Goal: Register for event/course

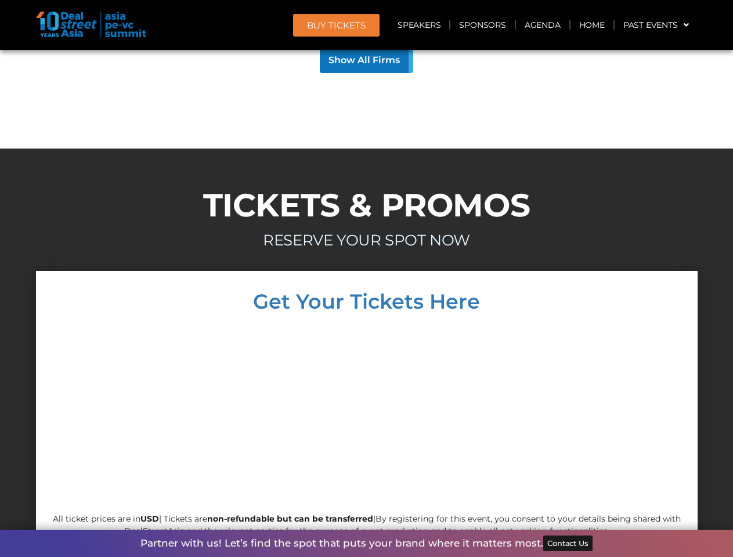
scroll to position [11135, 0]
